Goal: Check status: Check status

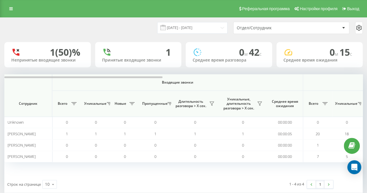
click at [152, 26] on div "[DATE] - [DATE]" at bounding box center [185, 27] width 85 height 11
click at [104, 26] on div "[DATE] - [DATE] Отдел/Сотрудник" at bounding box center [183, 28] width 358 height 12
click at [141, 32] on div "[DATE] - [DATE] Отдел/Сотрудник" at bounding box center [183, 28] width 358 height 12
click at [130, 51] on div "1" at bounding box center [138, 52] width 72 height 11
click at [133, 27] on div "[DATE] - [DATE] Отдел/Сотрудник" at bounding box center [183, 28] width 358 height 12
